Goal: Task Accomplishment & Management: Manage account settings

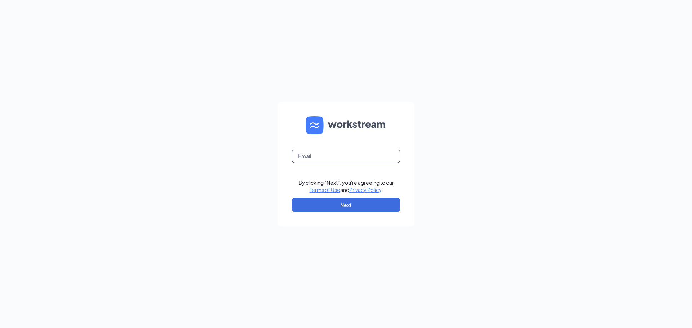
click at [361, 154] on input "text" at bounding box center [346, 156] width 108 height 14
type input "bvaughan@jsfortgroup.com"
click at [339, 205] on button "Next" at bounding box center [346, 205] width 108 height 14
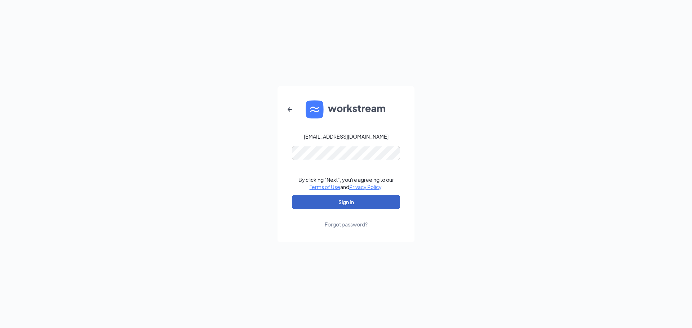
click at [340, 205] on button "Sign In" at bounding box center [346, 202] width 108 height 14
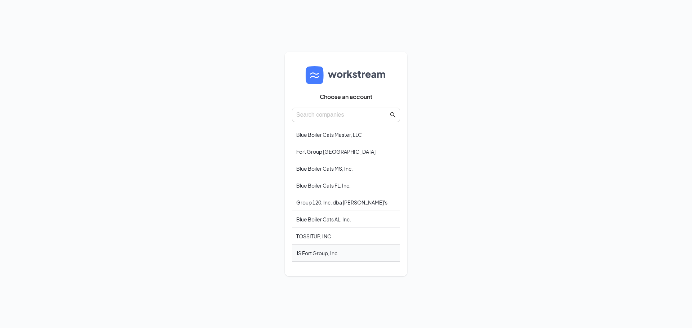
click at [326, 254] on div "JS Fort Group, Inc." at bounding box center [346, 253] width 108 height 17
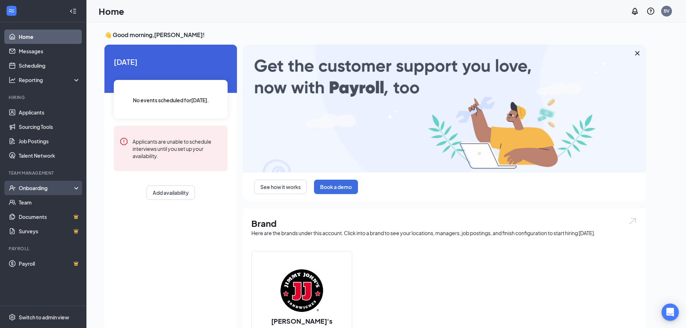
click at [49, 192] on div "Onboarding" at bounding box center [43, 188] width 86 height 14
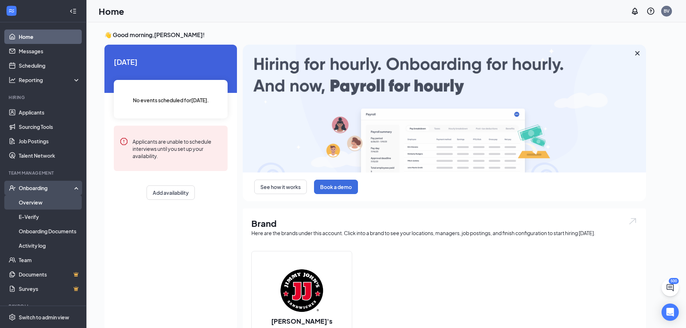
click at [47, 204] on link "Overview" at bounding box center [50, 202] width 62 height 14
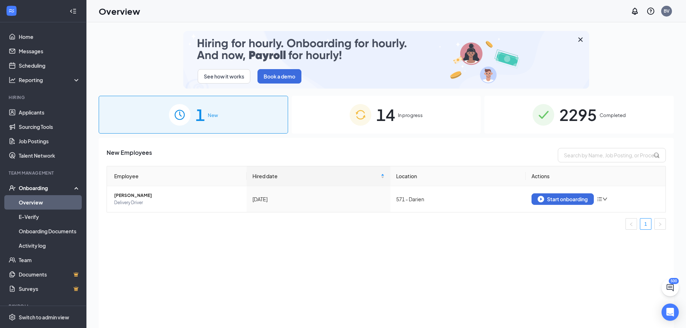
click at [581, 114] on span "2295" at bounding box center [577, 114] width 37 height 25
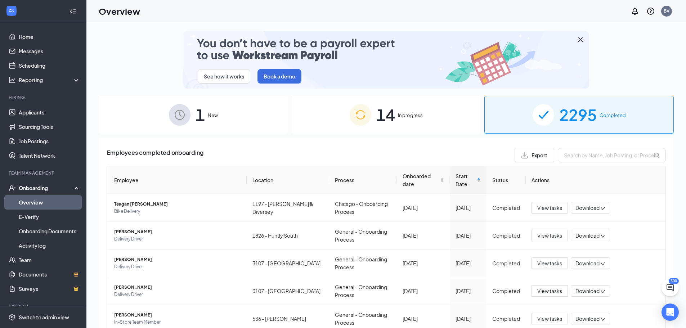
click at [405, 122] on div "14 In progress" at bounding box center [386, 115] width 189 height 38
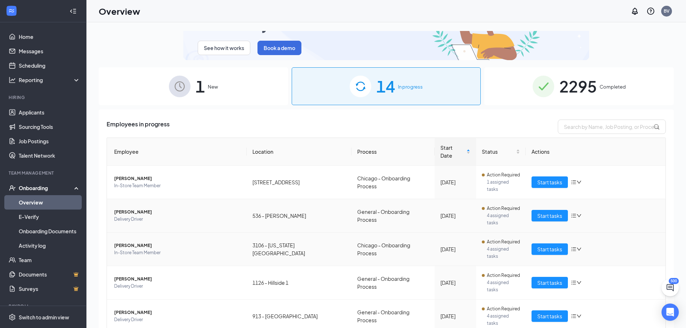
scroll to position [72, 0]
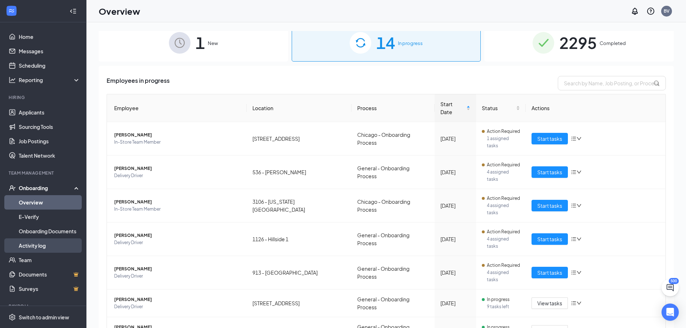
click at [46, 246] on link "Activity log" at bounding box center [50, 245] width 62 height 14
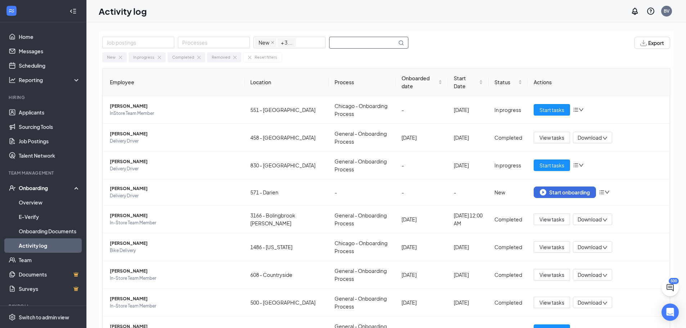
click at [341, 42] on input "text" at bounding box center [363, 42] width 67 height 11
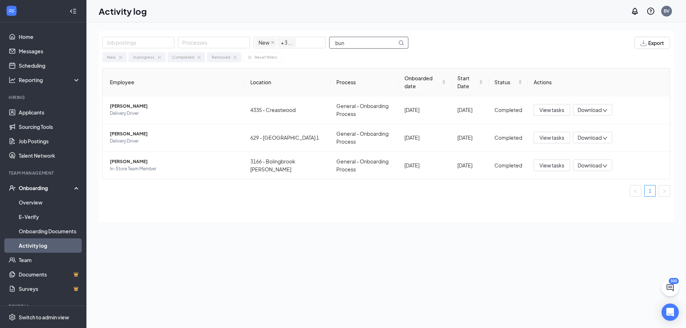
type input "bun"
click at [42, 188] on div "Onboarding" at bounding box center [46, 187] width 55 height 7
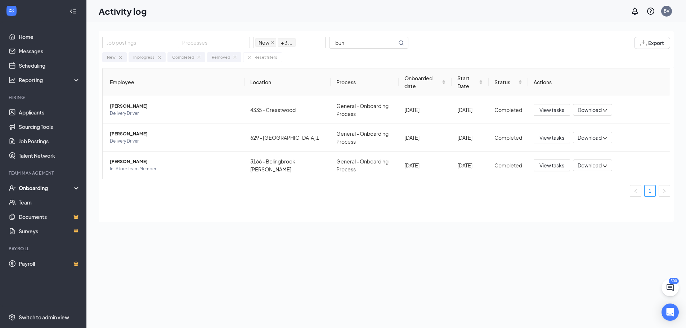
click at [42, 188] on div "Onboarding" at bounding box center [46, 187] width 55 height 7
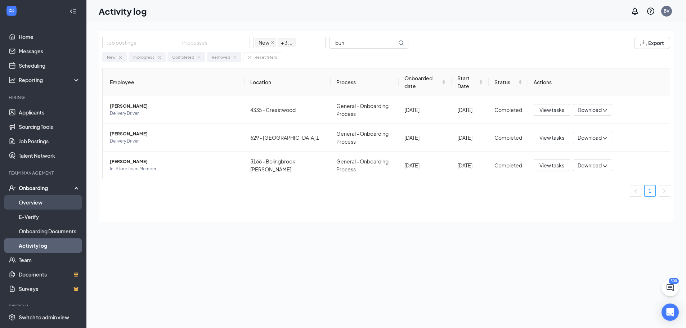
click at [35, 201] on link "Overview" at bounding box center [50, 202] width 62 height 14
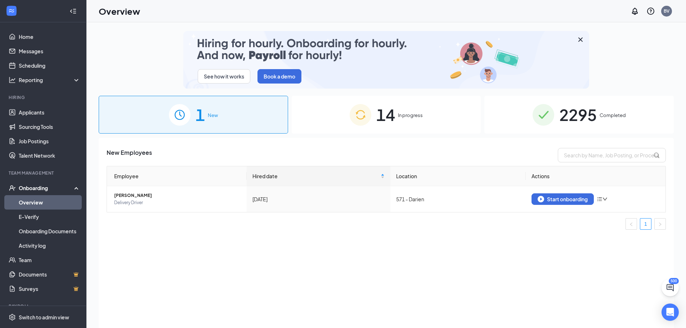
click at [593, 109] on span "2295" at bounding box center [577, 114] width 37 height 25
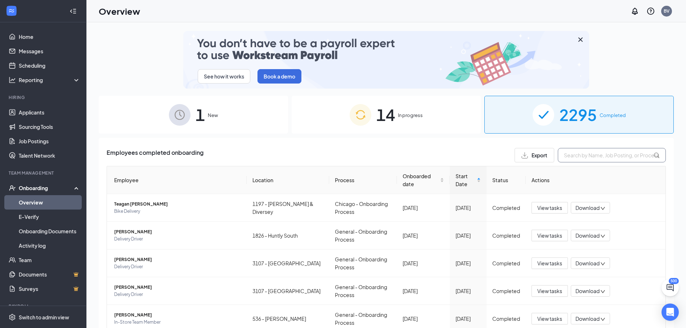
click at [588, 156] on input "text" at bounding box center [612, 155] width 108 height 14
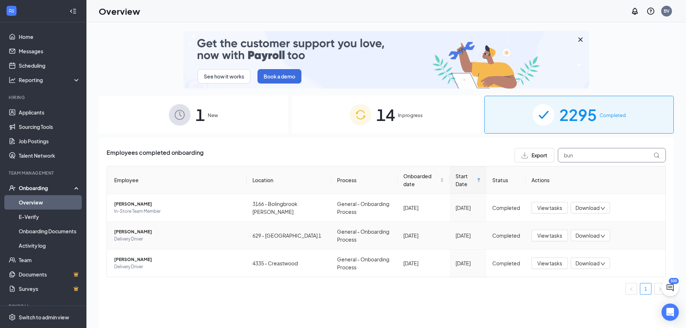
type input "bun"
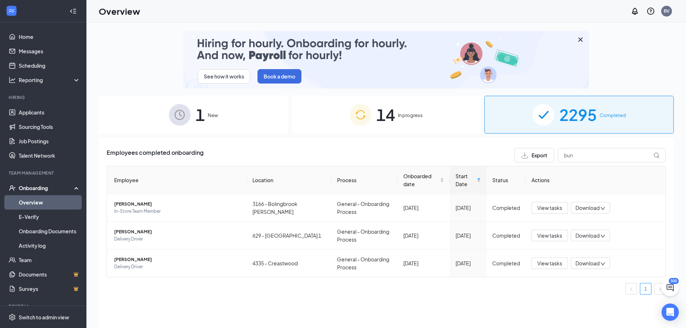
drag, startPoint x: 196, startPoint y: 308, endPoint x: 198, endPoint y: 296, distance: 12.3
click at [196, 308] on div "Employees completed onboarding Export bun Employee Location Process Onboarded d…" at bounding box center [386, 242] width 575 height 208
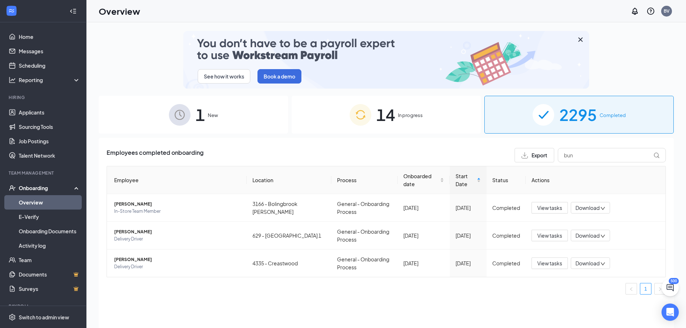
click at [394, 109] on span "14" at bounding box center [385, 114] width 19 height 25
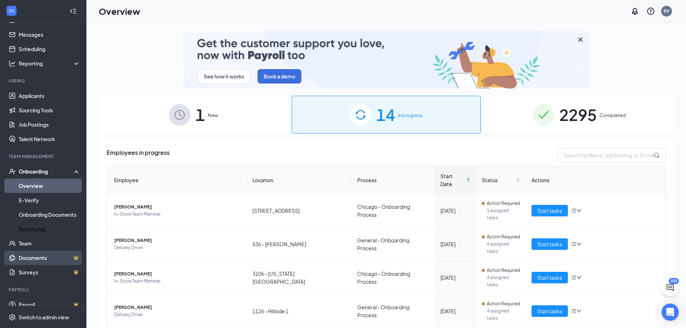
scroll to position [26, 0]
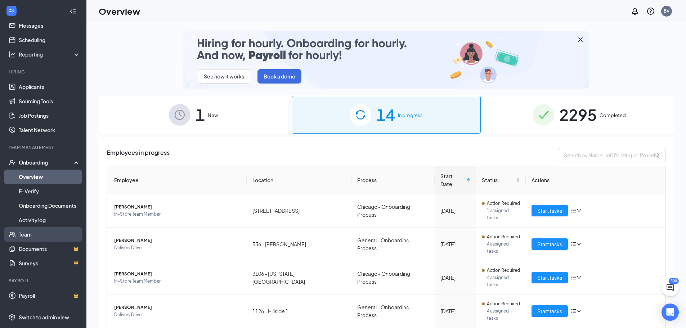
click at [28, 236] on link "Team" at bounding box center [50, 234] width 62 height 14
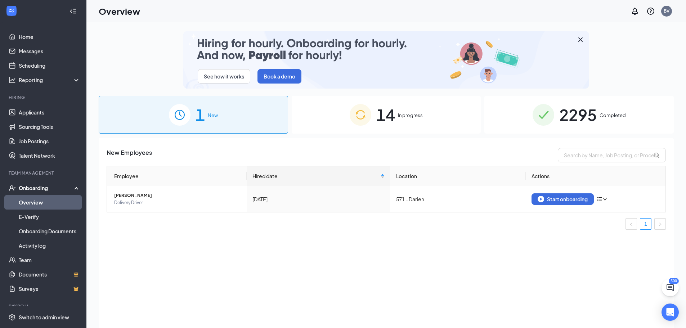
click at [399, 117] on span "In progress" at bounding box center [410, 115] width 25 height 7
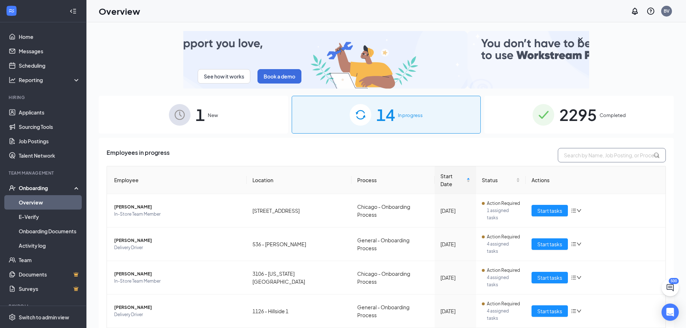
click at [581, 156] on input "text" at bounding box center [612, 155] width 108 height 14
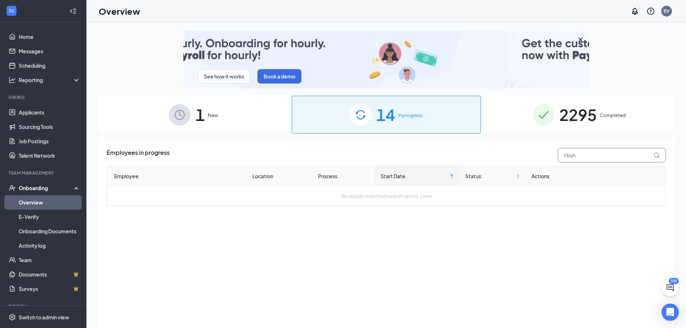
click at [599, 156] on input "t bun" at bounding box center [612, 155] width 108 height 14
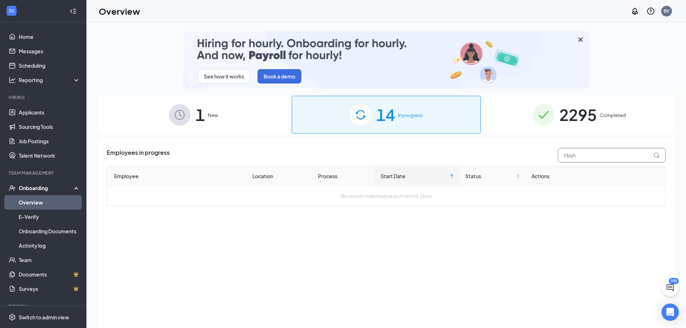
drag, startPoint x: 606, startPoint y: 156, endPoint x: 568, endPoint y: 159, distance: 38.7
click at [568, 159] on input "t bun" at bounding box center [612, 155] width 108 height 14
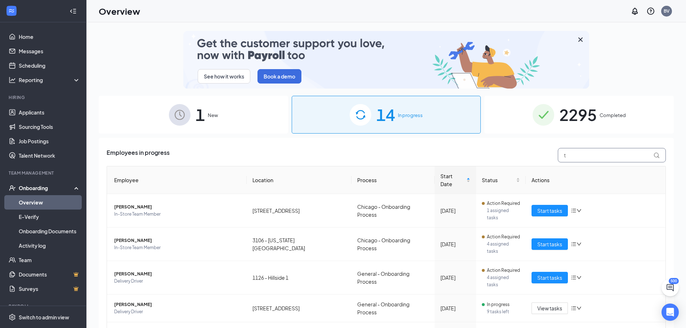
type input "t"
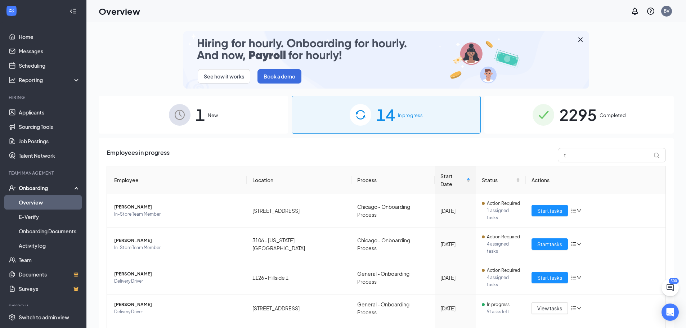
click at [592, 119] on span "2295" at bounding box center [577, 114] width 37 height 25
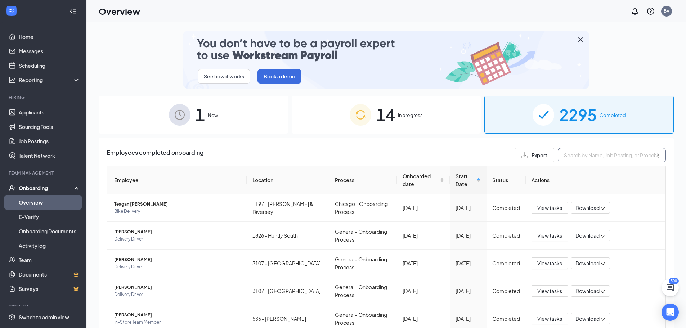
click at [575, 157] on input "text" at bounding box center [612, 155] width 108 height 14
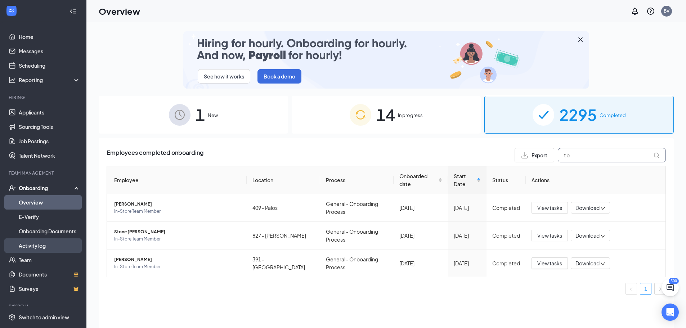
type input "t b"
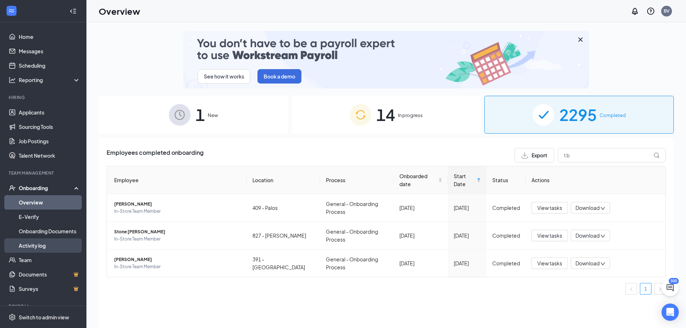
click at [46, 246] on link "Activity log" at bounding box center [50, 245] width 62 height 14
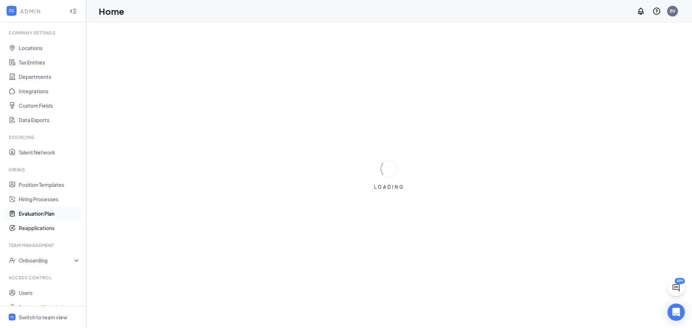
scroll to position [33, 0]
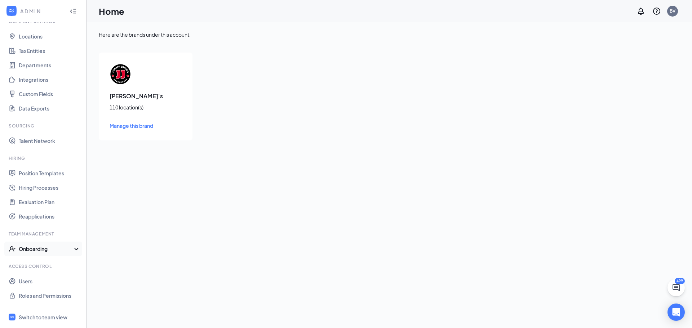
click at [71, 247] on div "Onboarding" at bounding box center [43, 249] width 86 height 14
click at [46, 316] on div "Switch to team view" at bounding box center [43, 317] width 49 height 7
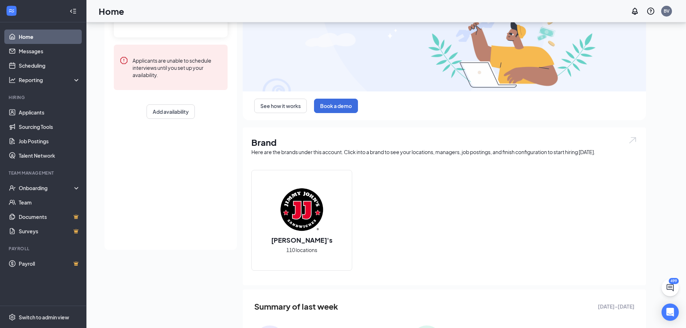
scroll to position [138, 0]
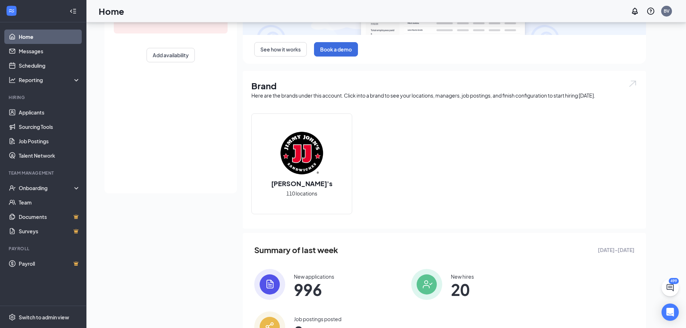
click at [310, 288] on span "996" at bounding box center [314, 289] width 40 height 13
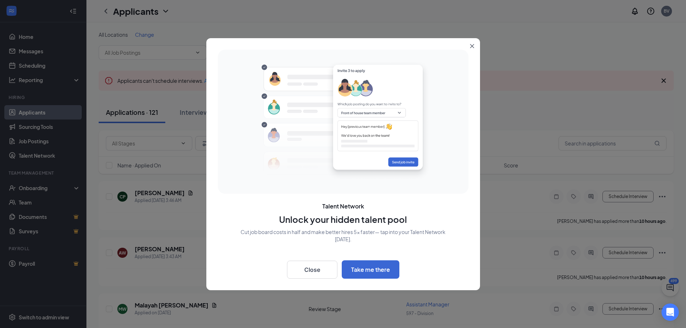
click at [470, 45] on icon "Close" at bounding box center [472, 46] width 4 height 4
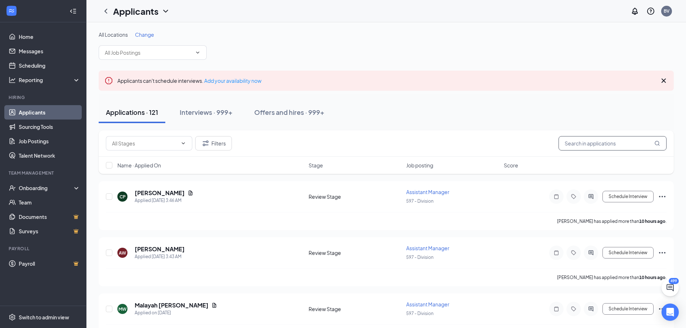
drag, startPoint x: 615, startPoint y: 143, endPoint x: 613, endPoint y: 139, distance: 4.8
click at [615, 143] on input "text" at bounding box center [613, 143] width 108 height 14
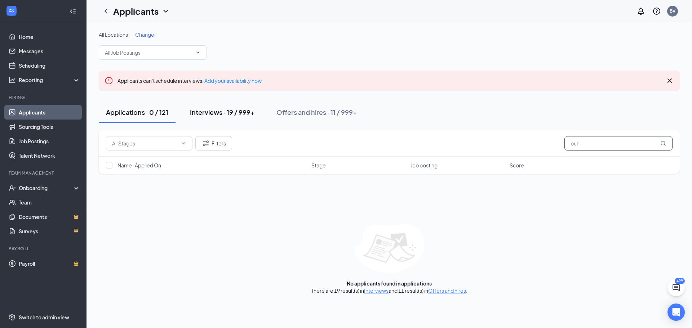
type input "bun"
click at [238, 114] on div "Interviews · 19 / 999+" at bounding box center [222, 112] width 65 height 9
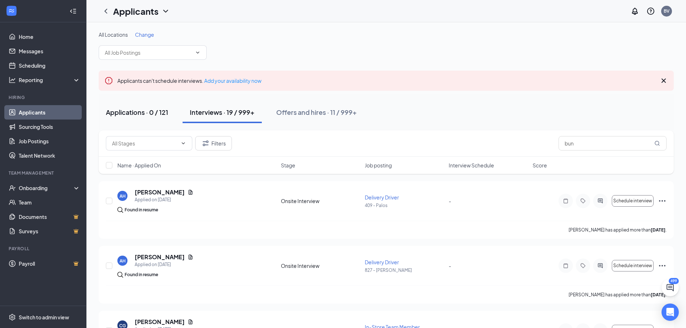
click at [124, 115] on div "Applications · 0 / 121" at bounding box center [137, 112] width 62 height 9
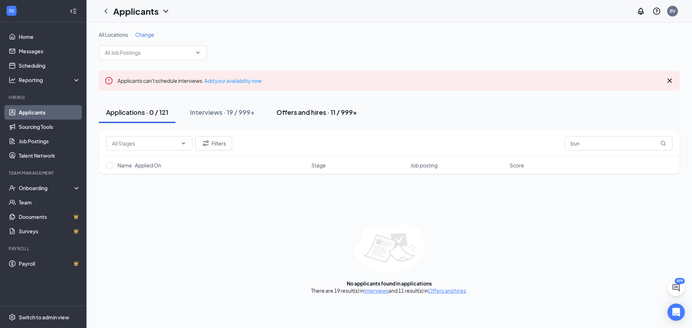
drag, startPoint x: 234, startPoint y: 109, endPoint x: 309, endPoint y: 112, distance: 74.3
click at [234, 109] on div "Interviews · 19 / 999+" at bounding box center [222, 112] width 65 height 9
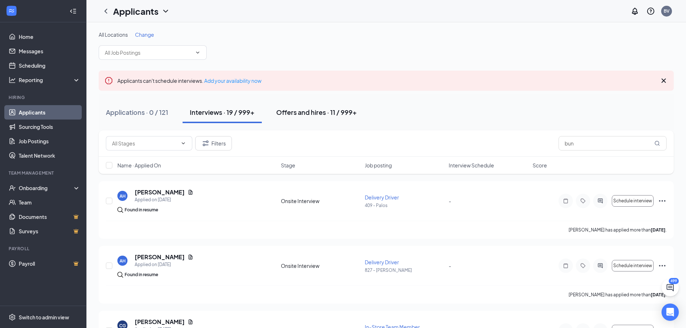
click at [313, 112] on div "Offers and hires · 11 / 999+" at bounding box center [316, 112] width 81 height 9
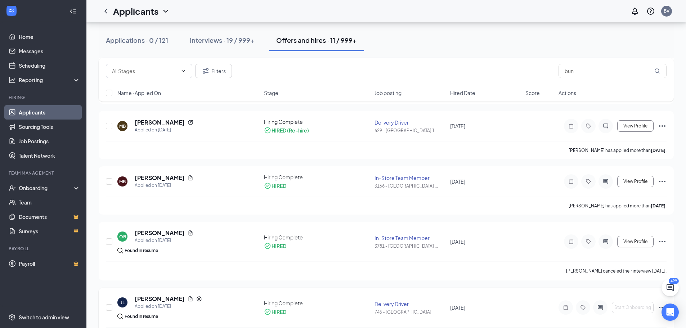
scroll to position [396, 0]
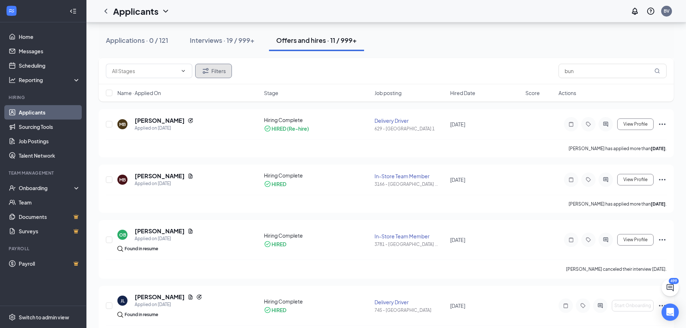
click at [214, 73] on button "Filters" at bounding box center [213, 71] width 37 height 14
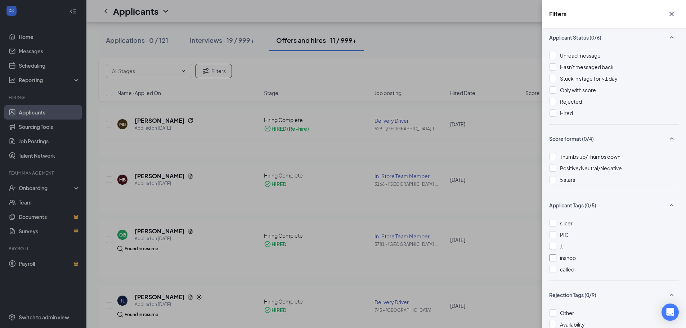
scroll to position [0, 0]
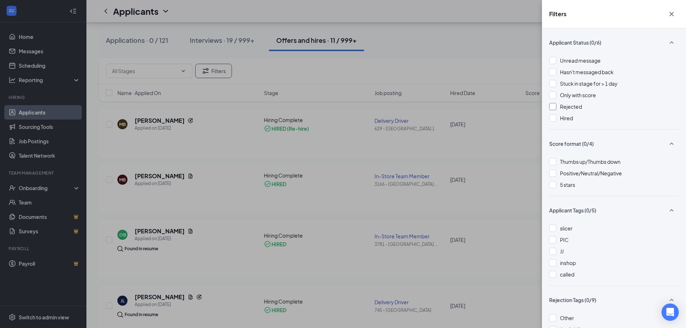
click at [567, 104] on span "Rejected" at bounding box center [571, 106] width 22 height 6
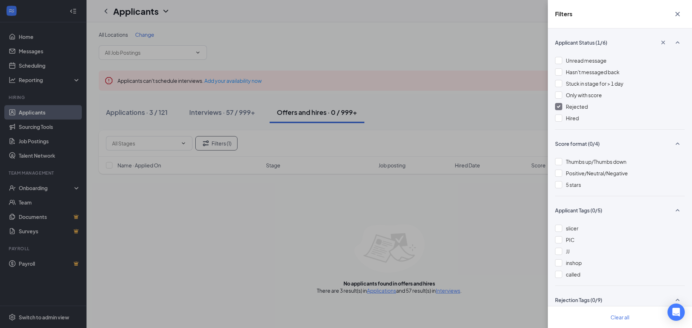
click at [675, 15] on icon "Cross" at bounding box center [677, 14] width 9 height 9
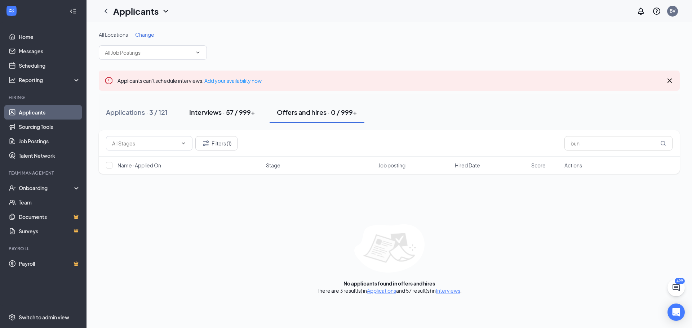
click at [237, 110] on div "Interviews · 57 / 999+" at bounding box center [222, 112] width 66 height 9
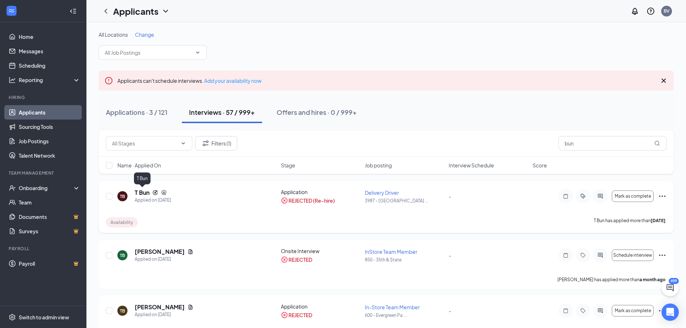
click at [143, 193] on h5 "T Bun" at bounding box center [142, 193] width 15 height 8
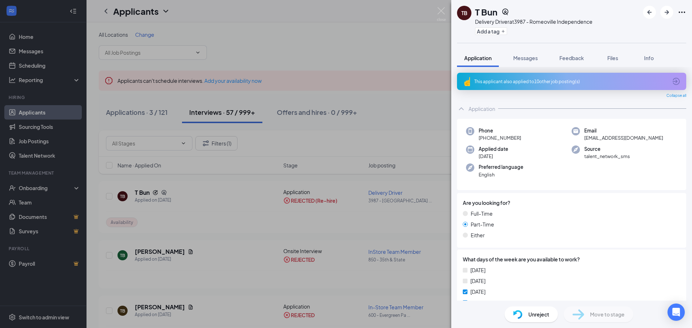
click at [672, 82] on icon "ArrowCircle" at bounding box center [675, 81] width 7 height 7
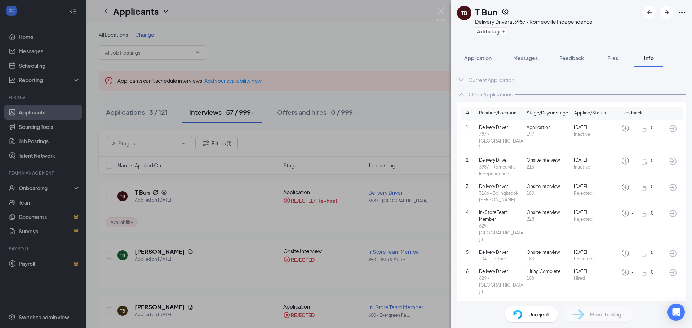
click at [462, 80] on icon "ChevronDown" at bounding box center [461, 80] width 5 height 3
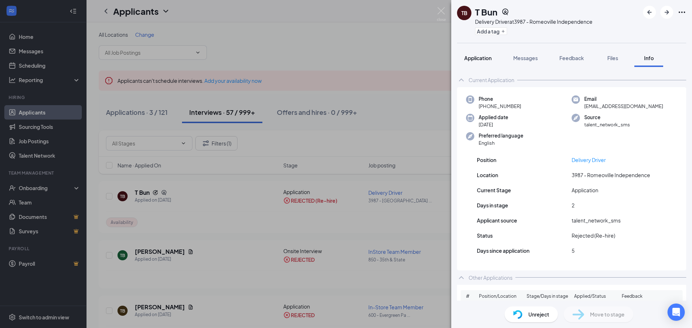
click at [479, 56] on span "Application" at bounding box center [477, 58] width 27 height 6
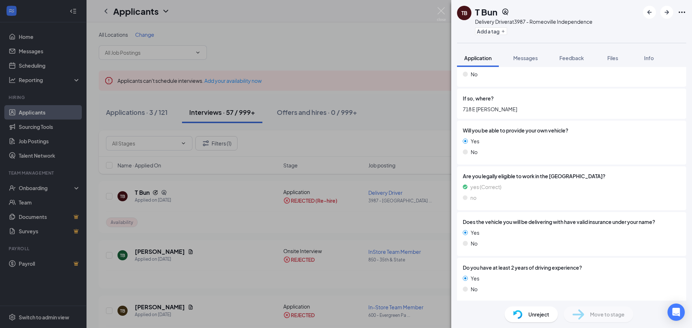
scroll to position [385, 0]
click at [527, 60] on span "Messages" at bounding box center [525, 58] width 24 height 6
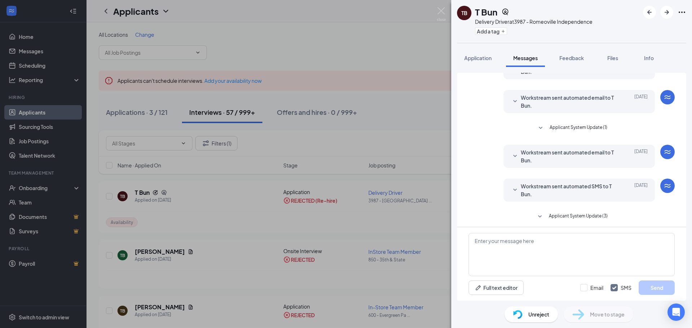
scroll to position [114, 0]
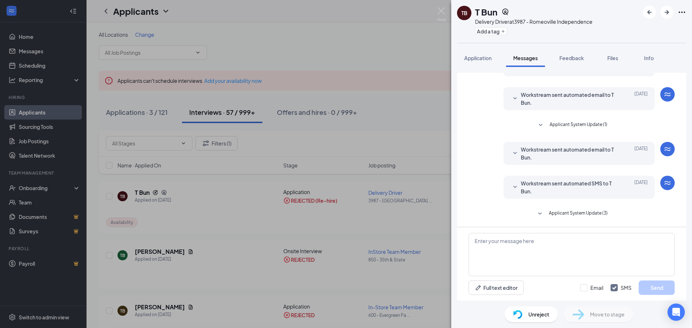
click at [590, 152] on span "Workstream sent automated email to T Bun." at bounding box center [567, 154] width 94 height 16
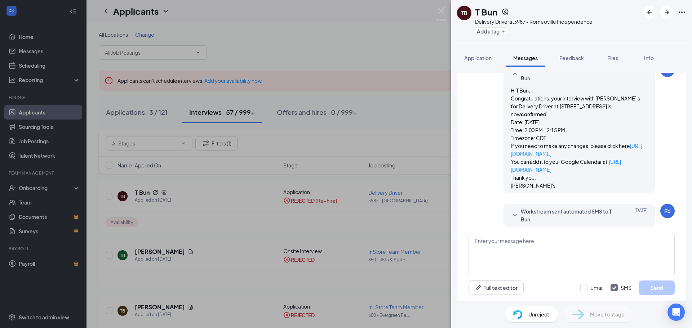
scroll to position [221, 0]
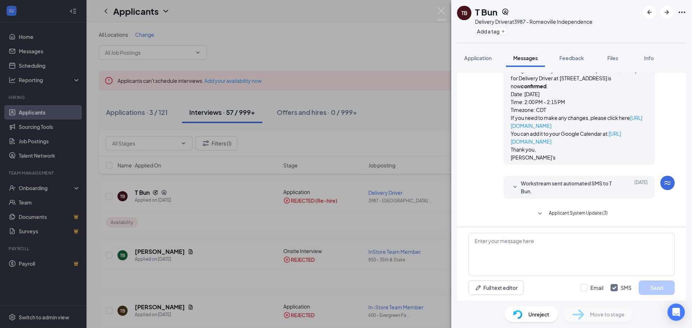
click at [602, 188] on span "Workstream sent automated SMS to T Bun." at bounding box center [567, 187] width 94 height 16
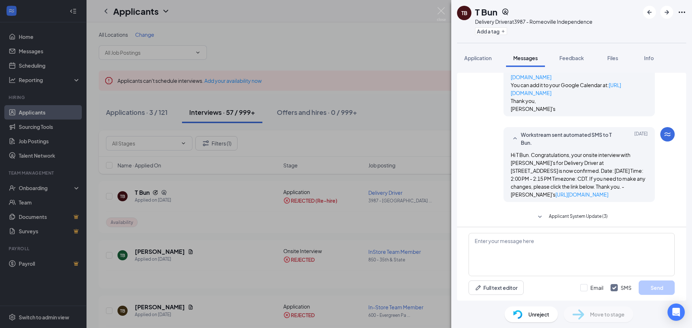
scroll to position [281, 0]
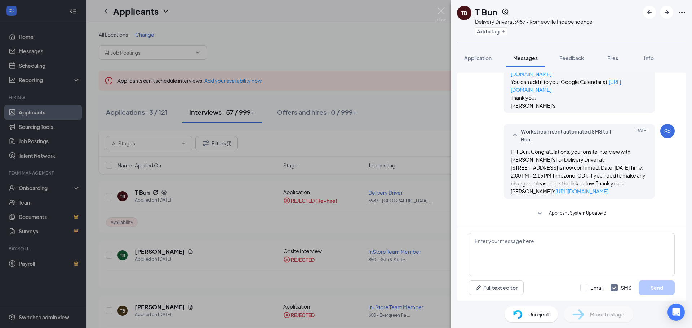
click at [572, 215] on span "Applicant System Update (3)" at bounding box center [578, 214] width 59 height 9
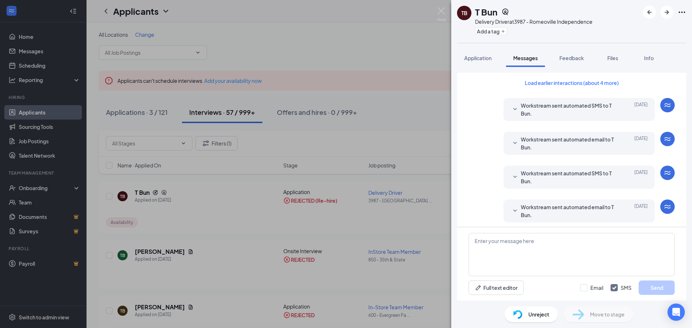
scroll to position [0, 0]
click at [566, 59] on span "Feedback" at bounding box center [571, 58] width 24 height 6
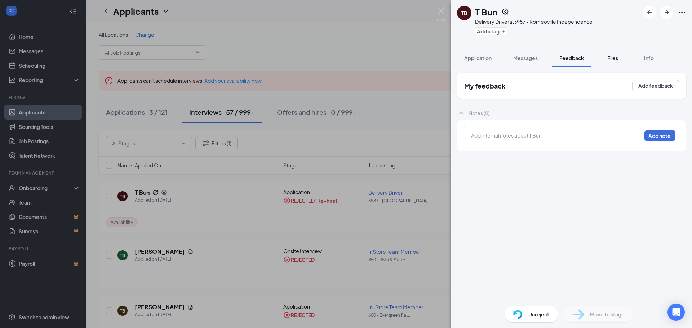
click at [617, 57] on span "Files" at bounding box center [612, 58] width 11 height 6
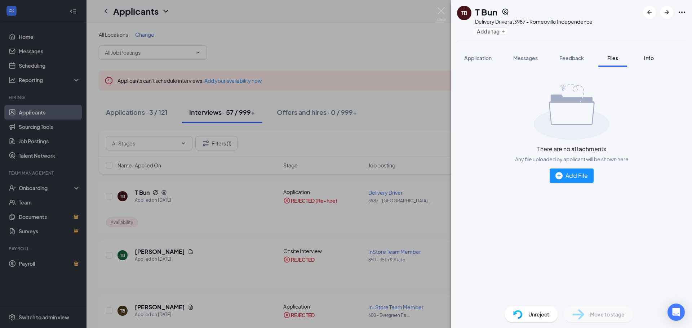
click at [650, 57] on span "Info" at bounding box center [649, 58] width 10 height 6
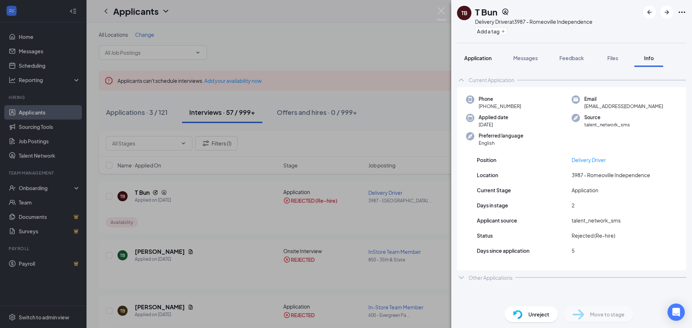
click at [473, 60] on span "Application" at bounding box center [477, 58] width 27 height 6
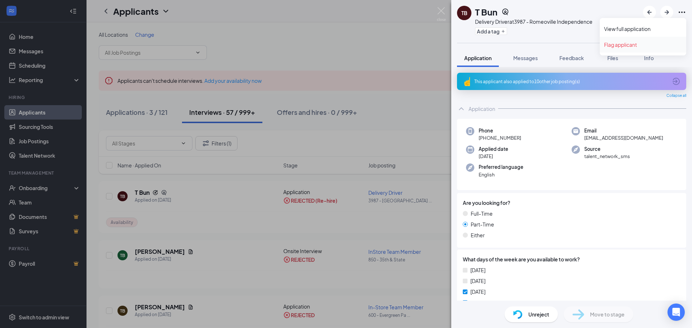
click at [629, 46] on link "Flag applicant" at bounding box center [643, 44] width 78 height 7
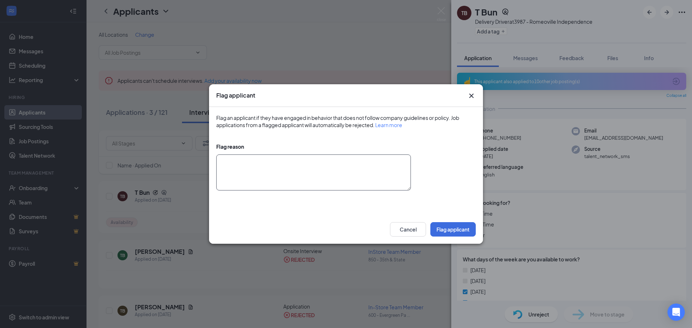
click at [307, 177] on textarea at bounding box center [313, 173] width 194 height 36
drag, startPoint x: 301, startPoint y: 165, endPoint x: 250, endPoint y: 163, distance: 51.2
click at [250, 163] on textarea "False Name - Unhireable." at bounding box center [313, 173] width 194 height 36
type textarea "False Name."
drag, startPoint x: 221, startPoint y: 118, endPoint x: 458, endPoint y: 118, distance: 237.4
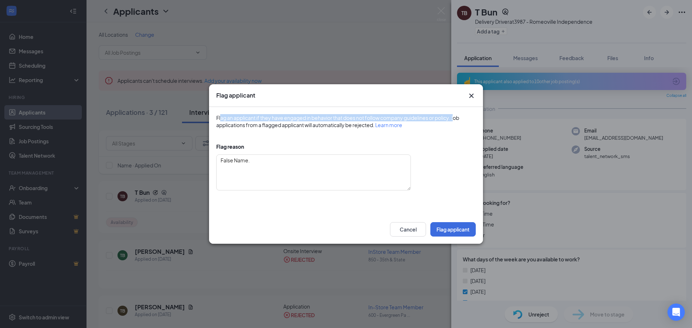
click at [458, 118] on div "Flag an applicant if they have engaged in behavior that does not follow company…" at bounding box center [345, 121] width 259 height 14
click at [310, 126] on div "Flag an applicant if they have engaged in behavior that does not follow company…" at bounding box center [345, 121] width 259 height 14
drag, startPoint x: 233, startPoint y: 127, endPoint x: 363, endPoint y: 129, distance: 130.0
click at [363, 129] on div "Flag an applicant if they have engaged in behavior that does not follow company…" at bounding box center [346, 161] width 274 height 108
click at [371, 125] on div "Flag an applicant if they have engaged in behavior that does not follow company…" at bounding box center [345, 121] width 259 height 14
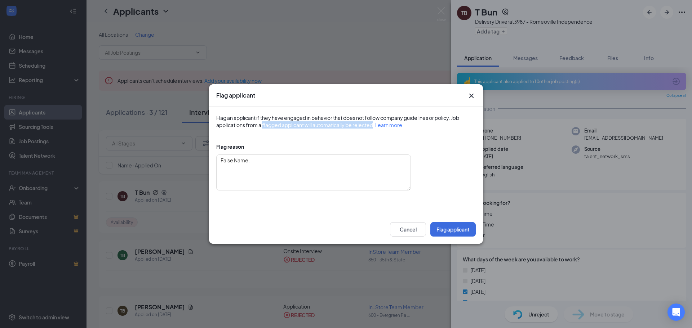
drag, startPoint x: 374, startPoint y: 125, endPoint x: 263, endPoint y: 131, distance: 111.1
click at [263, 131] on div "Flag an applicant if they have engaged in behavior that does not follow company…" at bounding box center [346, 161] width 274 height 108
click at [297, 164] on textarea "False Name." at bounding box center [313, 173] width 194 height 36
click at [446, 228] on button "Flag applicant" at bounding box center [452, 229] width 45 height 14
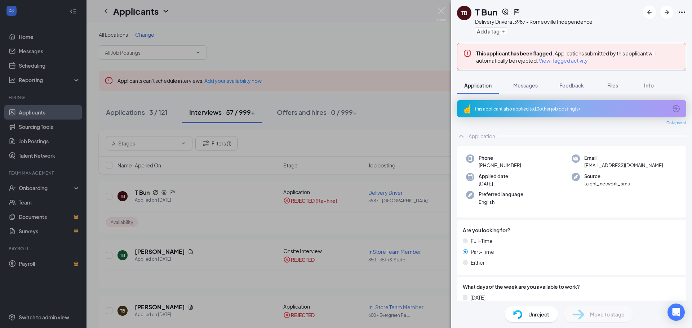
click at [679, 13] on icon "Ellipses" at bounding box center [681, 12] width 6 height 1
click at [640, 30] on link "View full application" at bounding box center [643, 28] width 78 height 7
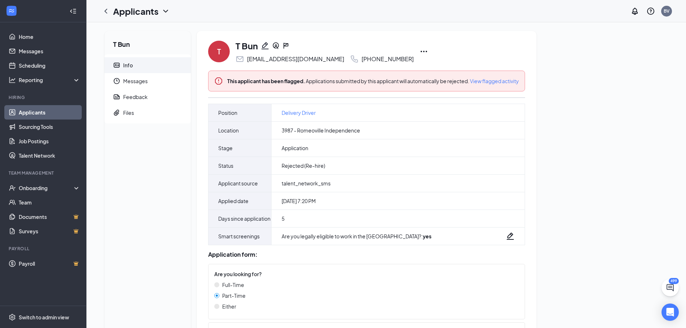
click at [420, 53] on icon "Ellipses" at bounding box center [424, 51] width 9 height 9
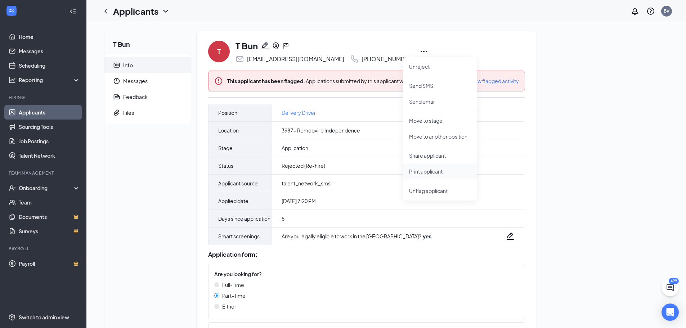
click at [433, 171] on p "Print applicant" at bounding box center [440, 171] width 62 height 7
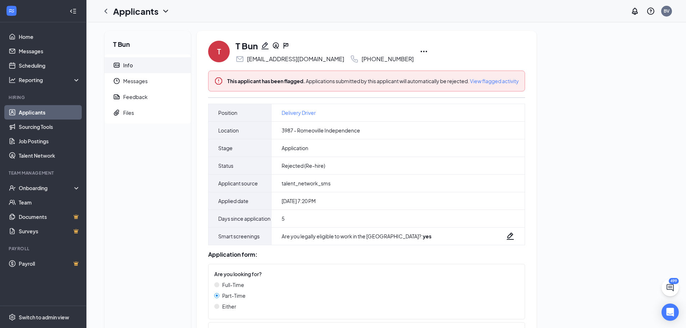
click at [103, 12] on icon "ChevronLeft" at bounding box center [106, 11] width 9 height 9
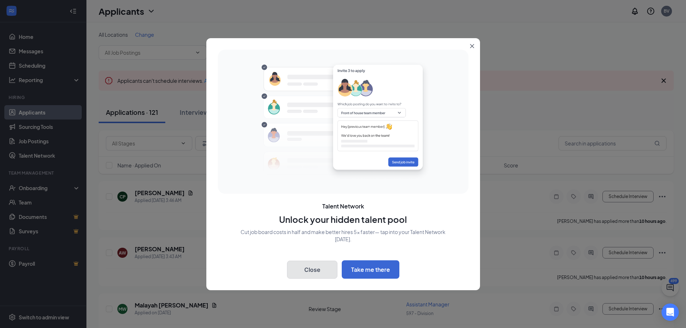
click at [314, 276] on button "Close" at bounding box center [312, 270] width 50 height 18
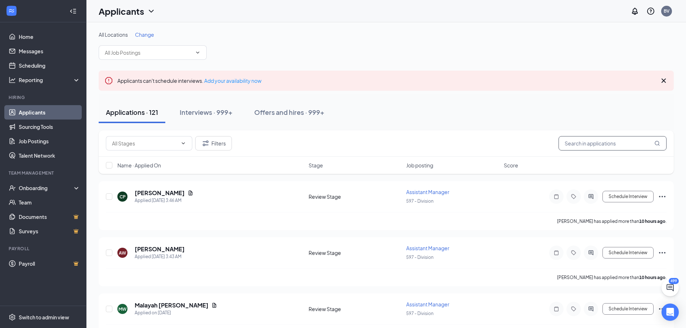
click at [611, 146] on input "text" at bounding box center [613, 143] width 108 height 14
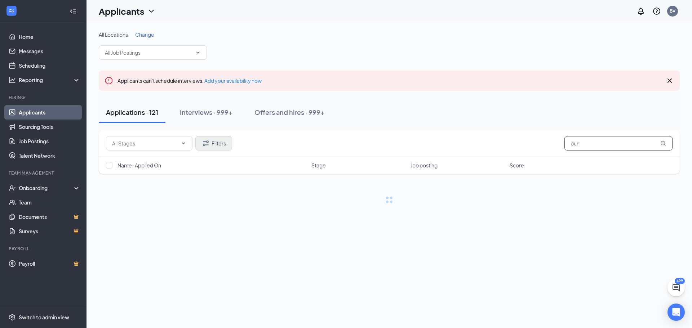
type input "bun"
click at [215, 145] on button "Filters" at bounding box center [213, 143] width 37 height 14
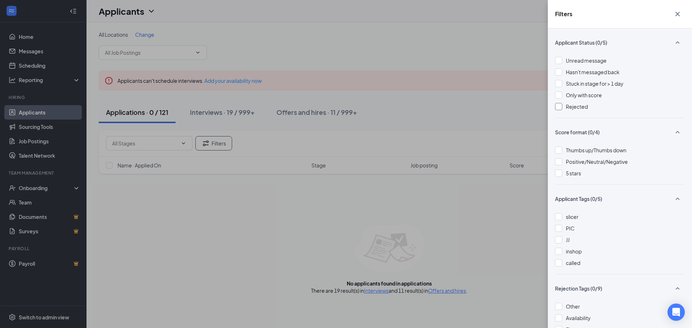
click at [568, 103] on div "Rejected" at bounding box center [576, 107] width 22 height 8
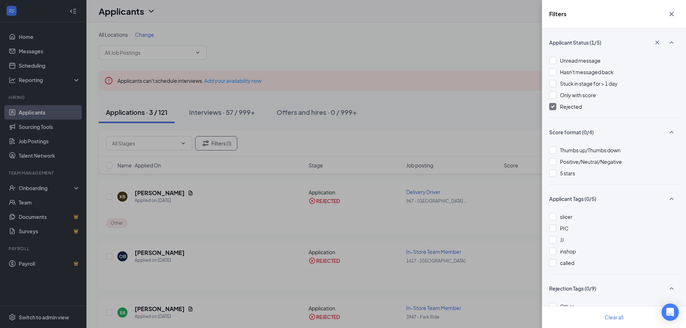
click at [365, 56] on div "Filters Applicant Status (1/5) Unread message Hasn't messaged back Stuck in sta…" at bounding box center [343, 164] width 686 height 328
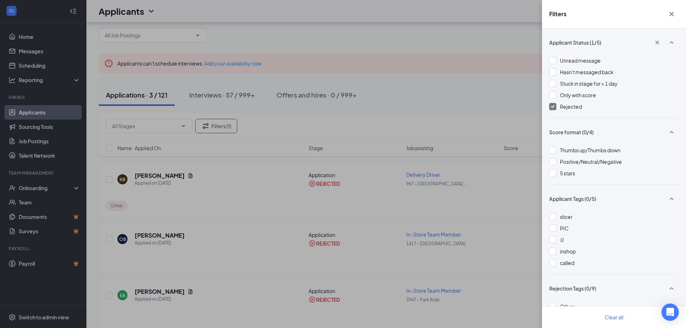
scroll to position [27, 0]
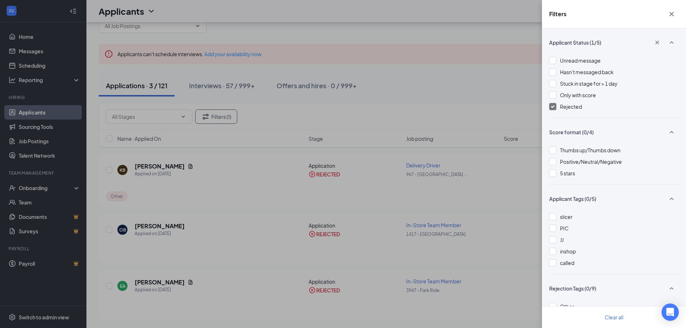
click at [370, 24] on div "Filters Applicant Status (1/5) Unread message Hasn't messaged back Stuck in sta…" at bounding box center [343, 164] width 686 height 328
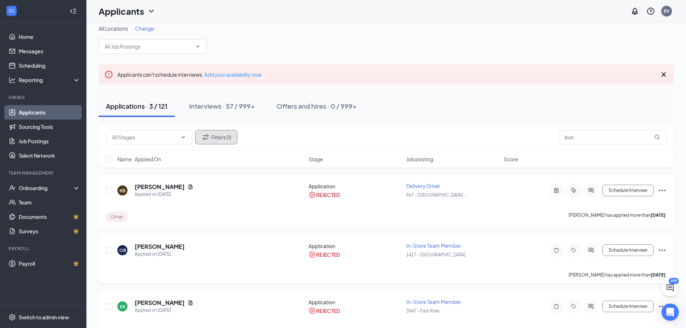
scroll to position [0, 0]
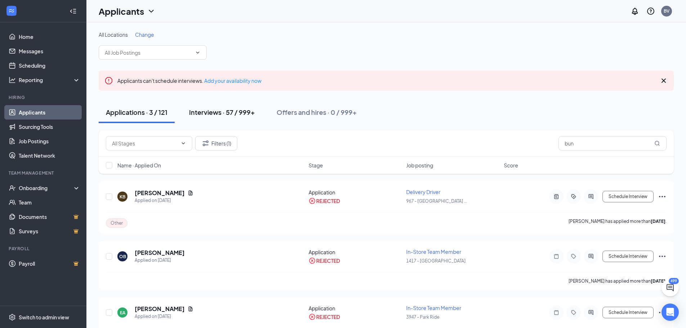
click at [216, 113] on div "Interviews · 57 / 999+" at bounding box center [222, 112] width 66 height 9
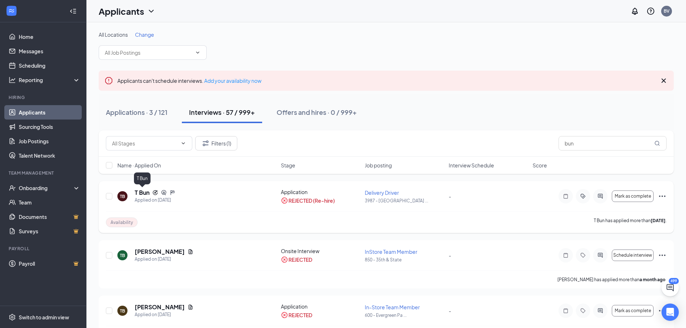
click at [145, 193] on h5 "T Bun" at bounding box center [142, 193] width 15 height 8
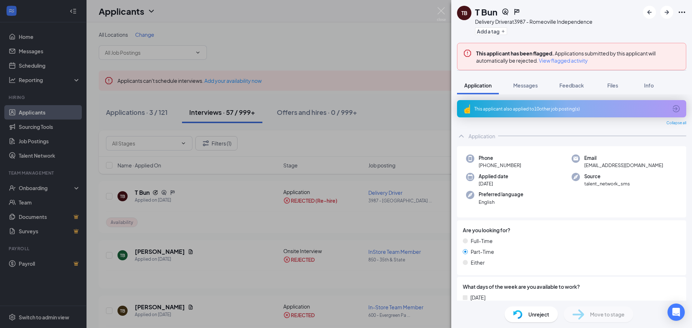
click at [672, 109] on icon "ArrowCircle" at bounding box center [675, 108] width 7 height 7
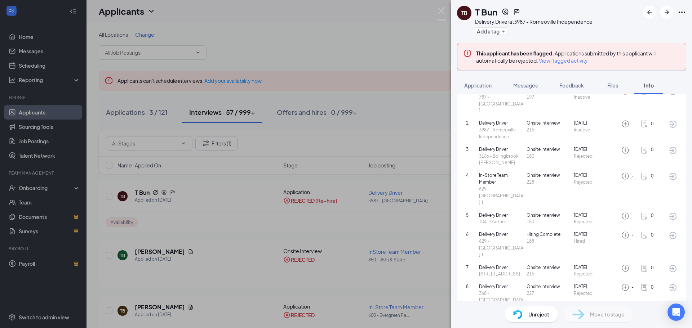
scroll to position [52, 0]
